Goal: Transaction & Acquisition: Purchase product/service

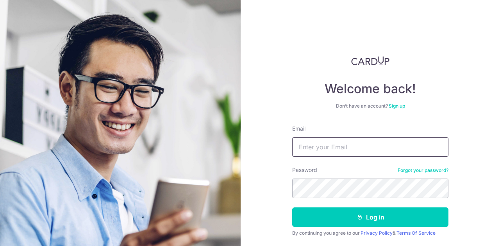
click at [331, 143] on input "Email" at bounding box center [370, 147] width 156 height 20
type input "bangwx@gmail.com"
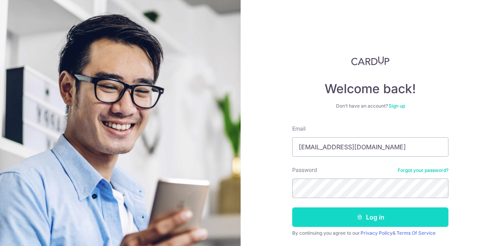
click at [378, 216] on button "Log in" at bounding box center [370, 218] width 156 height 20
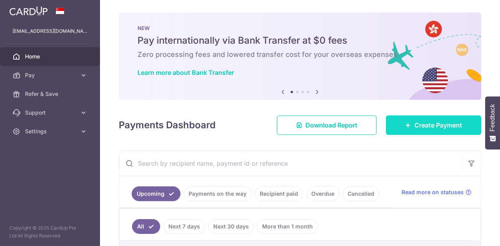
click at [398, 128] on link "Create Payment" at bounding box center [433, 126] width 95 height 20
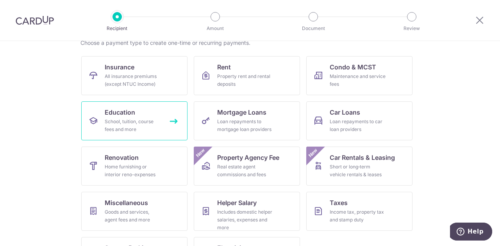
scroll to position [78, 0]
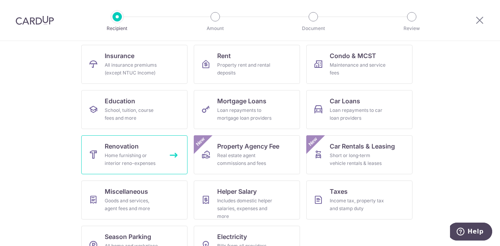
click at [135, 157] on div "Home furnishing or interior reno-expenses" at bounding box center [133, 160] width 56 height 16
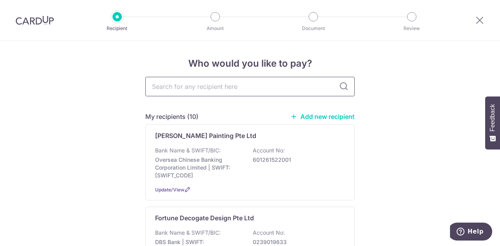
click at [189, 89] on input "text" at bounding box center [249, 87] width 209 height 20
type input "JD"
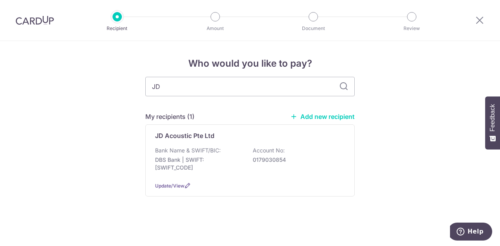
click at [179, 150] on p "Bank Name & SWIFT/BIC:" at bounding box center [188, 151] width 66 height 8
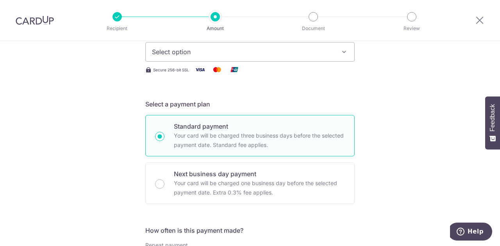
scroll to position [273, 0]
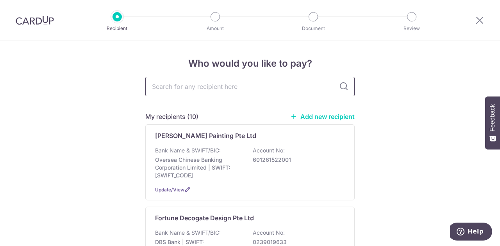
click at [231, 89] on input "text" at bounding box center [249, 87] width 209 height 20
type input "JD"
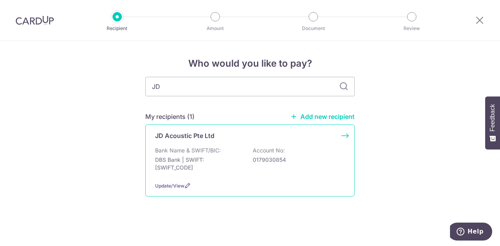
click at [161, 157] on p "DBS Bank | SWIFT: DBSSSGSGXXX" at bounding box center [198, 164] width 87 height 16
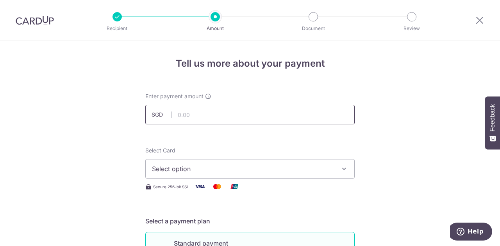
click at [220, 107] on input "text" at bounding box center [249, 115] width 209 height 20
paste input "4,863.96"
type input "4,863.96"
click at [224, 175] on button "Select option" at bounding box center [249, 169] width 209 height 20
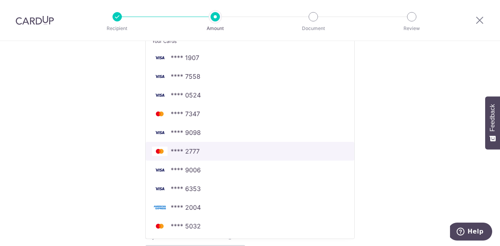
scroll to position [195, 0]
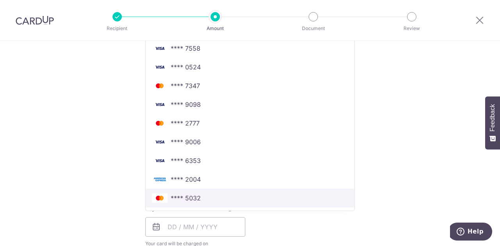
click at [195, 199] on span "**** 5032" at bounding box center [186, 198] width 30 height 9
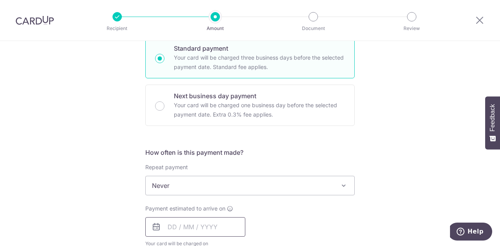
click at [171, 227] on input "text" at bounding box center [195, 227] width 100 height 20
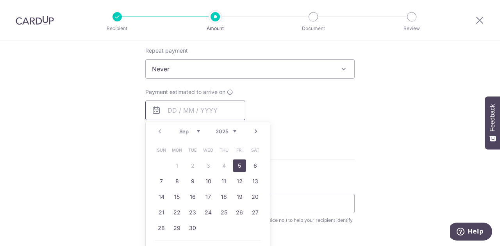
scroll to position [312, 0]
click at [236, 163] on link "5" at bounding box center [239, 165] width 12 height 12
type input "[DATE]"
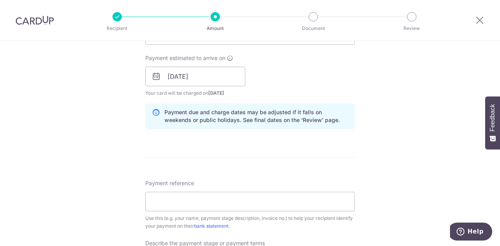
scroll to position [390, 0]
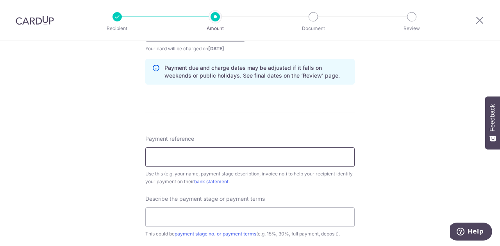
click at [237, 157] on input "Payment reference" at bounding box center [249, 158] width 209 height 20
click at [187, 155] on input "Payment reference" at bounding box center [249, 158] width 209 height 20
type input "[STREET_ADDRESS]"
click at [241, 221] on input "text" at bounding box center [249, 218] width 209 height 20
click at [383, 194] on div "Tell us more about your payment Enter payment amount SGD 4,863.96 4863.96 Selec…" at bounding box center [250, 46] width 500 height 791
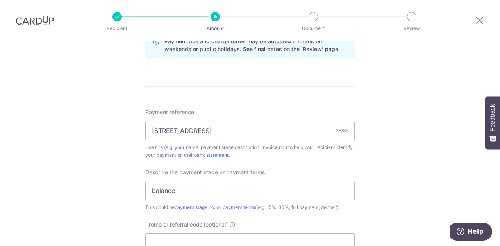
scroll to position [429, 0]
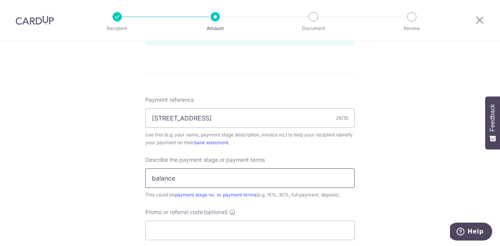
click at [315, 181] on input "balance" at bounding box center [249, 179] width 209 height 20
type input "Balance payment"
click at [381, 197] on div "Tell us more about your payment Enter payment amount SGD 4,863.96 4863.96 Selec…" at bounding box center [250, 6] width 500 height 791
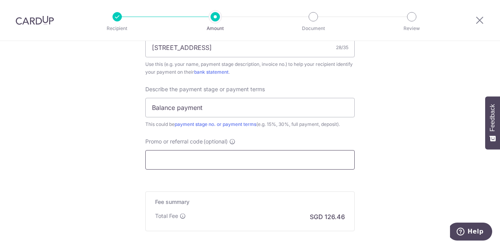
scroll to position [508, 0]
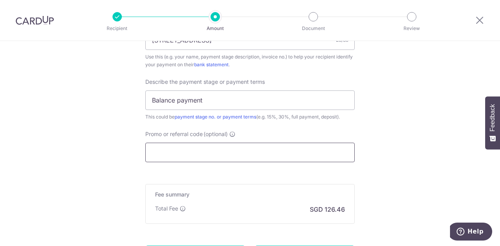
click at [284, 146] on input "Promo or referral code (optional)" at bounding box center [249, 153] width 209 height 20
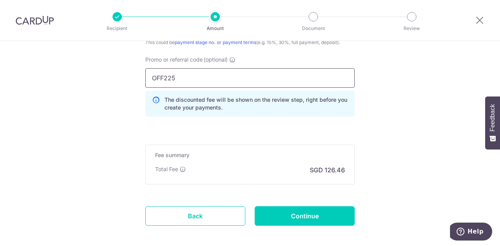
scroll to position [586, 0]
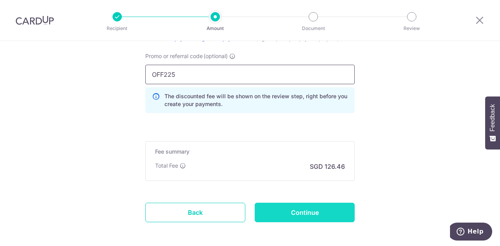
type input "OFF225"
click at [307, 210] on input "Continue" at bounding box center [305, 213] width 100 height 20
type input "Create Schedule"
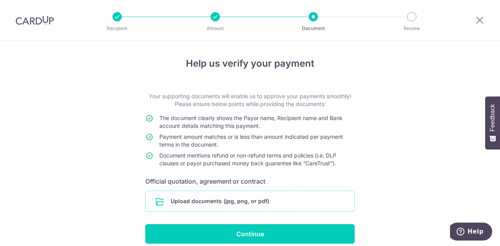
scroll to position [34, 0]
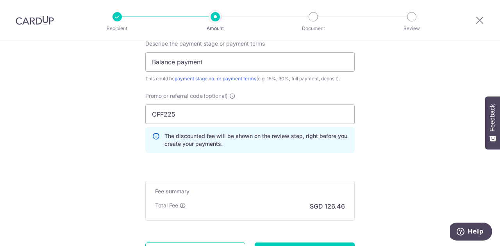
scroll to position [547, 0]
click at [214, 112] on input "OFF225" at bounding box center [249, 114] width 209 height 20
drag, startPoint x: 177, startPoint y: 57, endPoint x: 109, endPoint y: 53, distance: 68.4
click at [150, 61] on input "214688 and 214689" at bounding box center [249, 62] width 209 height 20
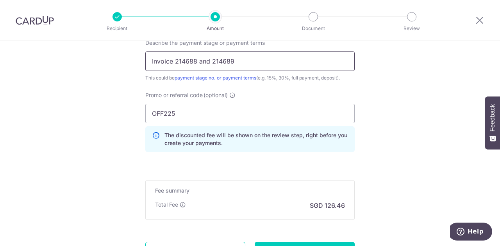
type input "Invoice 214688 and 214689"
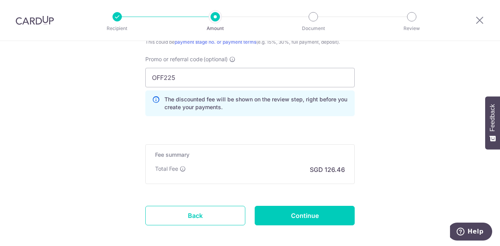
scroll to position [618, 0]
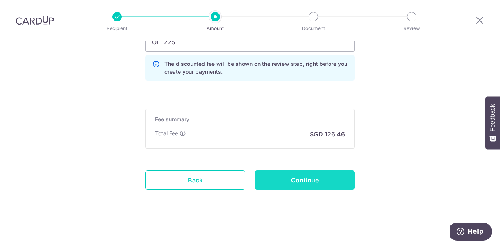
click at [314, 179] on input "Continue" at bounding box center [305, 181] width 100 height 20
type input "Update Schedule"
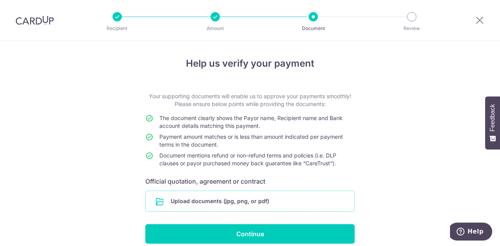
click at [233, 197] on input "file" at bounding box center [250, 201] width 209 height 20
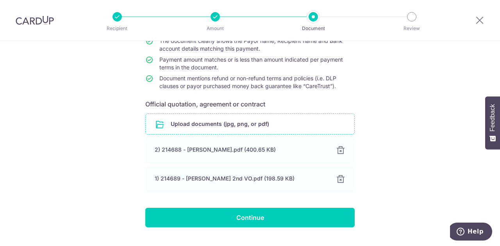
scroll to position [78, 0]
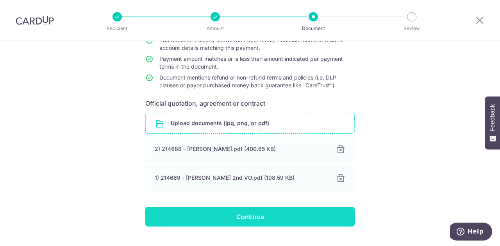
click at [263, 221] on input "Continue" at bounding box center [249, 217] width 209 height 20
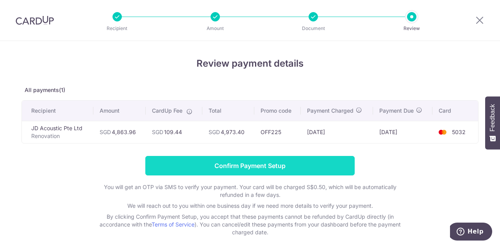
click at [237, 167] on input "Confirm Payment Setup" at bounding box center [249, 166] width 209 height 20
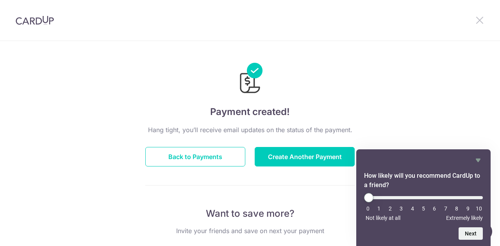
click at [476, 20] on icon at bounding box center [479, 20] width 9 height 10
